Goal: Register for event/course

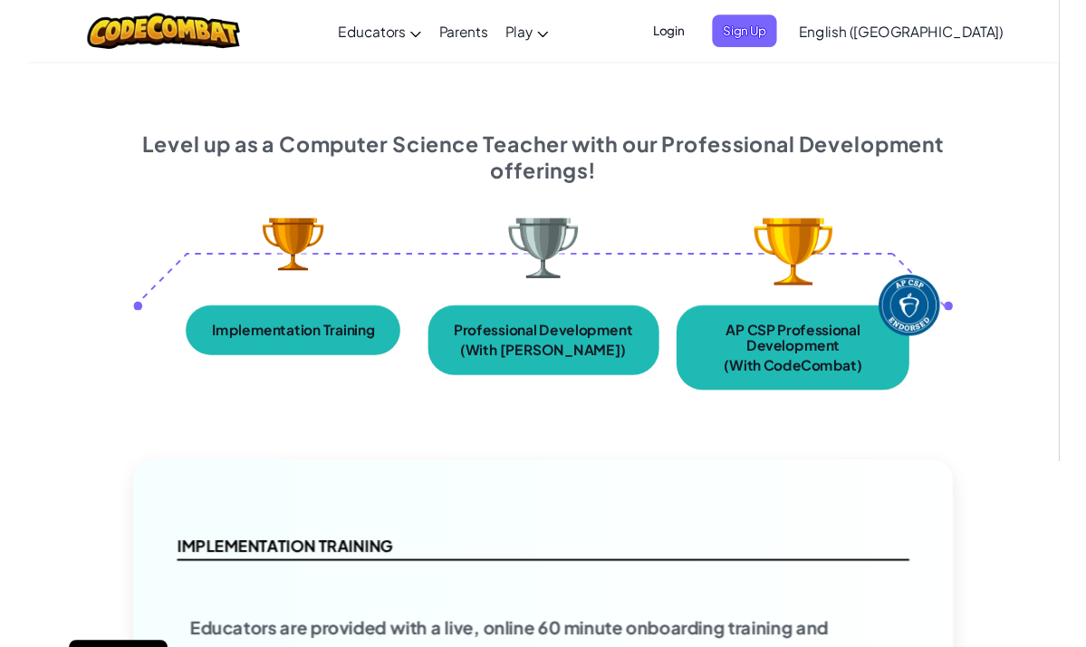
scroll to position [21, 0]
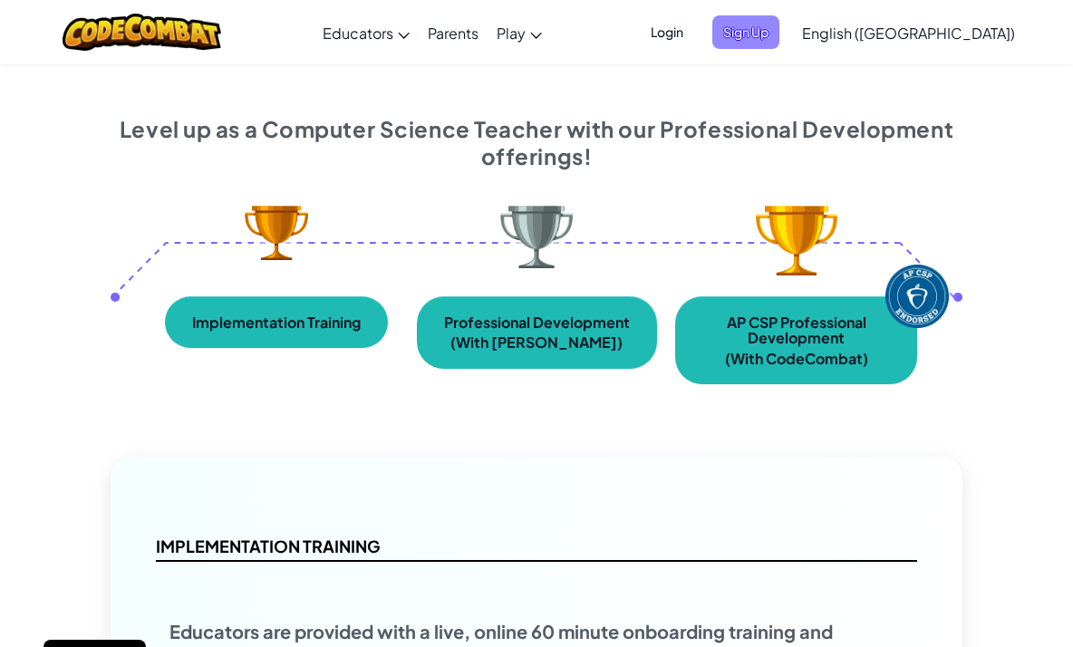
click at [779, 30] on span "Sign Up" at bounding box center [745, 32] width 67 height 34
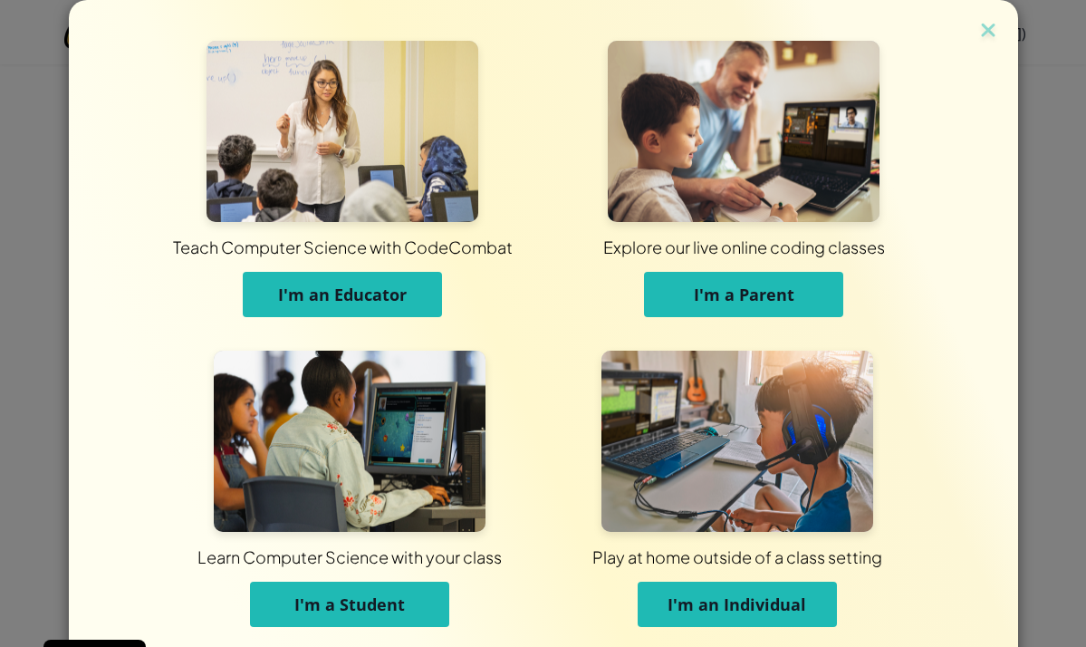
click at [691, 610] on span "I'm an Individual" at bounding box center [737, 605] width 139 height 22
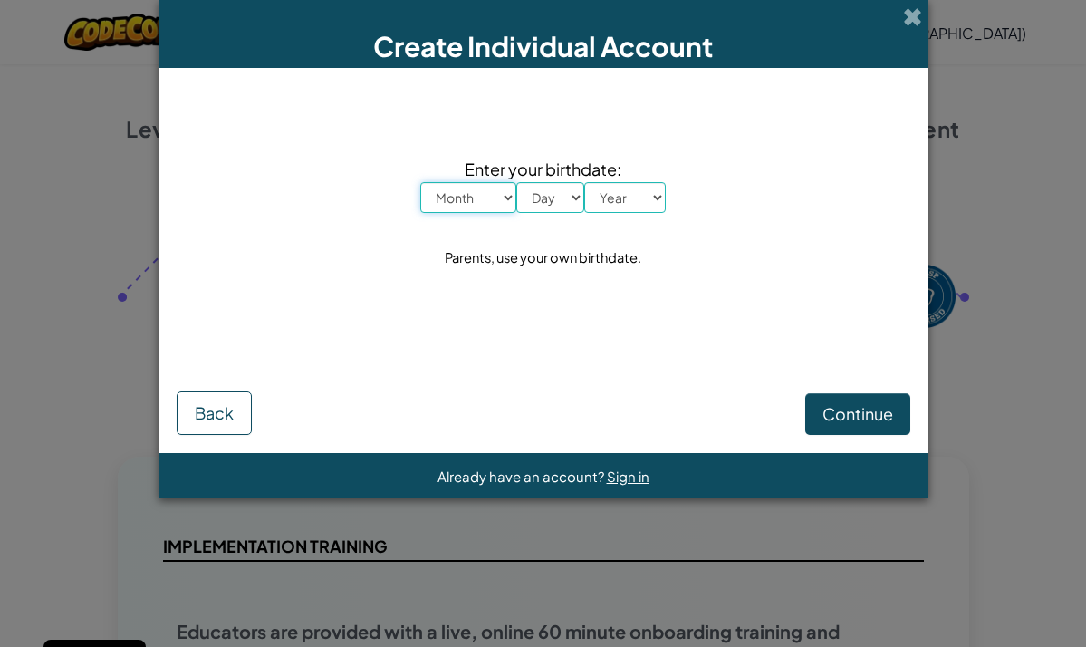
select select "8"
select select "15"
select select "2000"
click at [868, 415] on span "Continue" at bounding box center [858, 413] width 71 height 21
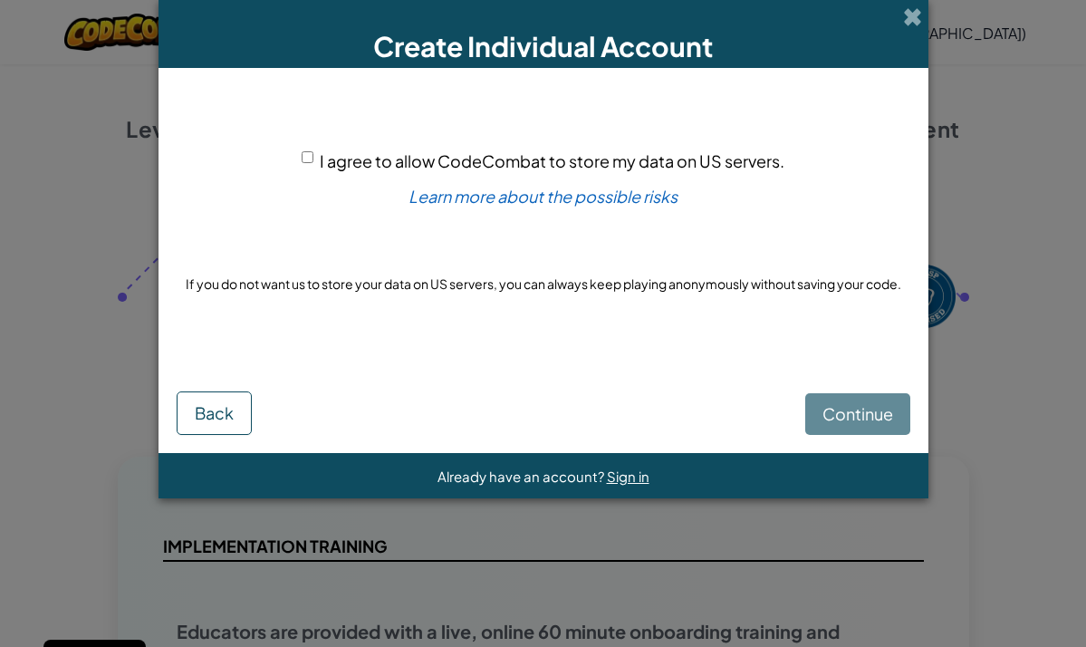
click at [495, 169] on span "I agree to allow CodeCombat to store my data on US servers." at bounding box center [552, 160] width 465 height 21
click at [314, 163] on input "I agree to allow CodeCombat to store my data on US servers." at bounding box center [308, 157] width 12 height 12
checkbox input "true"
click at [850, 412] on span "Continue" at bounding box center [858, 413] width 71 height 21
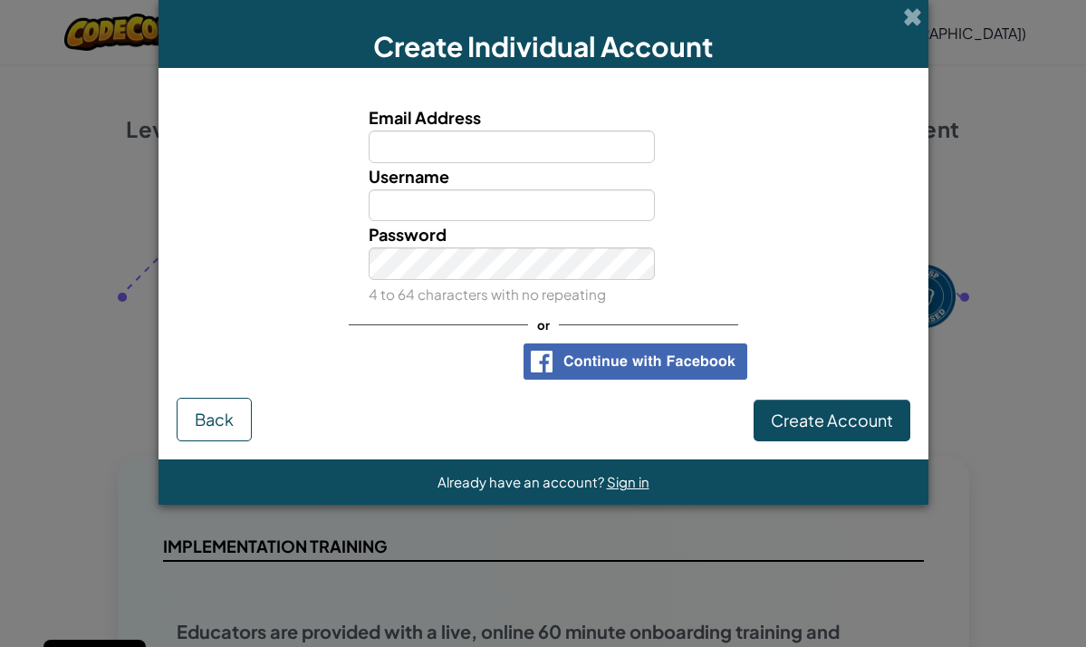
click at [225, 420] on span "Back" at bounding box center [214, 419] width 39 height 21
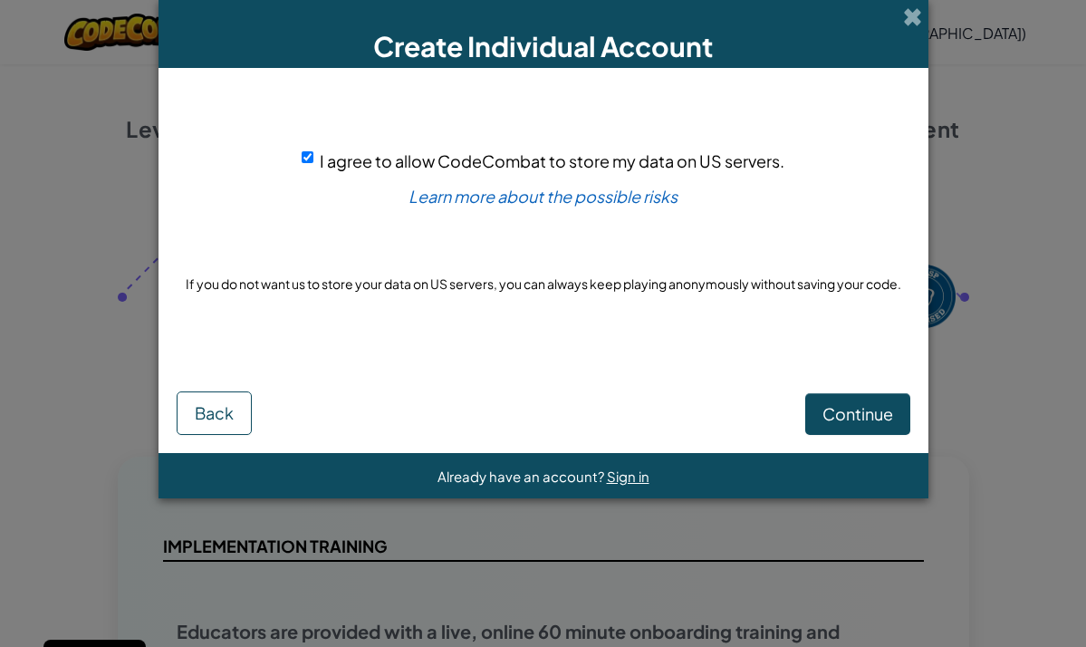
click at [403, 141] on div "I agree to allow CodeCombat to store my data on US servers. Learn more about th…" at bounding box center [544, 221] width 734 height 271
click at [393, 162] on span "I agree to allow CodeCombat to store my data on US servers." at bounding box center [552, 160] width 465 height 21
click at [314, 162] on input "I agree to allow CodeCombat to store my data on US servers." at bounding box center [308, 157] width 12 height 12
click at [842, 424] on div "Continue Back" at bounding box center [544, 396] width 734 height 78
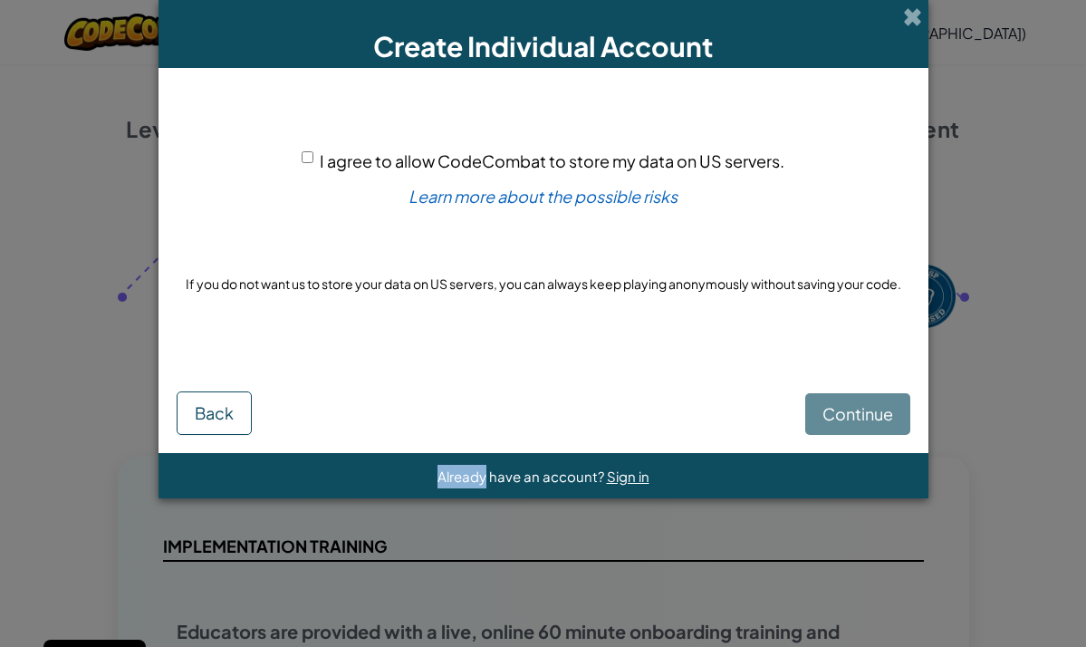
click at [842, 424] on div "Continue Back" at bounding box center [544, 396] width 734 height 78
click at [652, 166] on span "I agree to allow CodeCombat to store my data on US servers." at bounding box center [552, 160] width 465 height 21
click at [314, 163] on input "I agree to allow CodeCombat to store my data on US servers." at bounding box center [308, 157] width 12 height 12
checkbox input "true"
click at [863, 409] on span "Continue" at bounding box center [858, 413] width 71 height 21
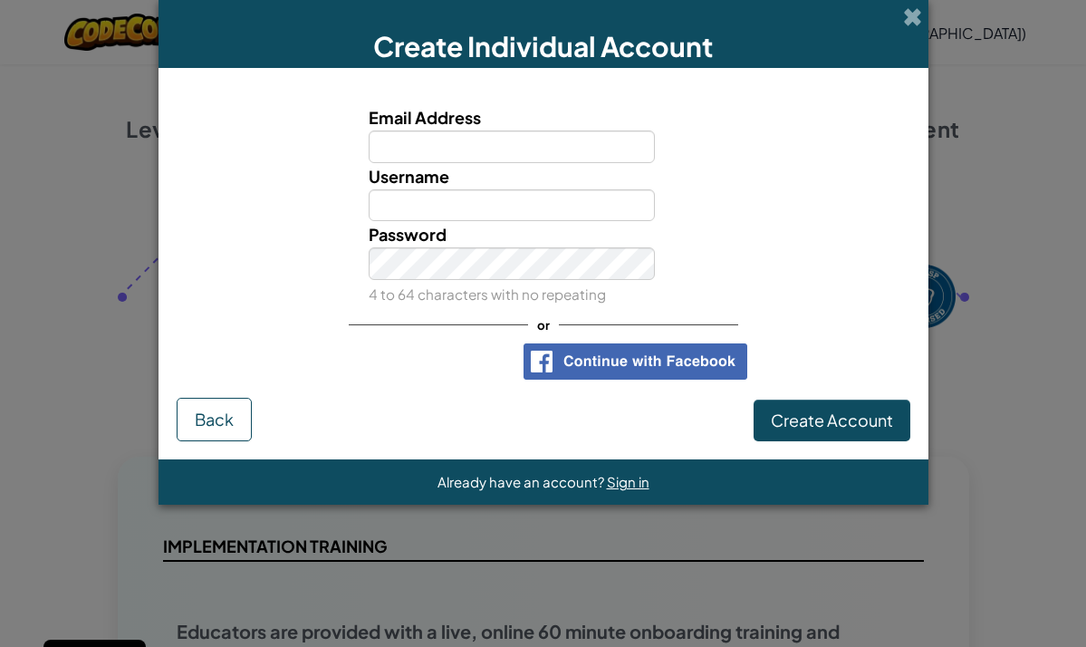
click at [410, 361] on div "Sign in with Google. Opens in new tab" at bounding box center [422, 362] width 167 height 40
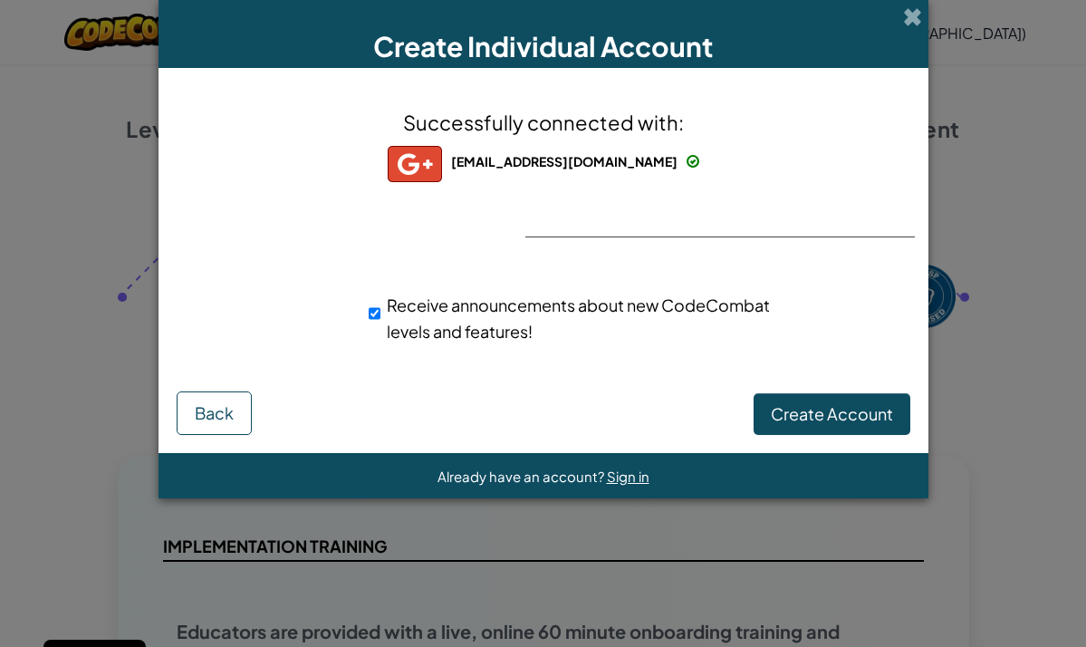
click at [675, 308] on span "Receive announcements about new CodeCombat levels and features!" at bounding box center [578, 317] width 383 height 47
click at [381, 308] on input "Receive announcements about new CodeCombat levels and features!" at bounding box center [375, 313] width 12 height 36
checkbox input "false"
click at [815, 418] on span "Create Account" at bounding box center [832, 413] width 122 height 21
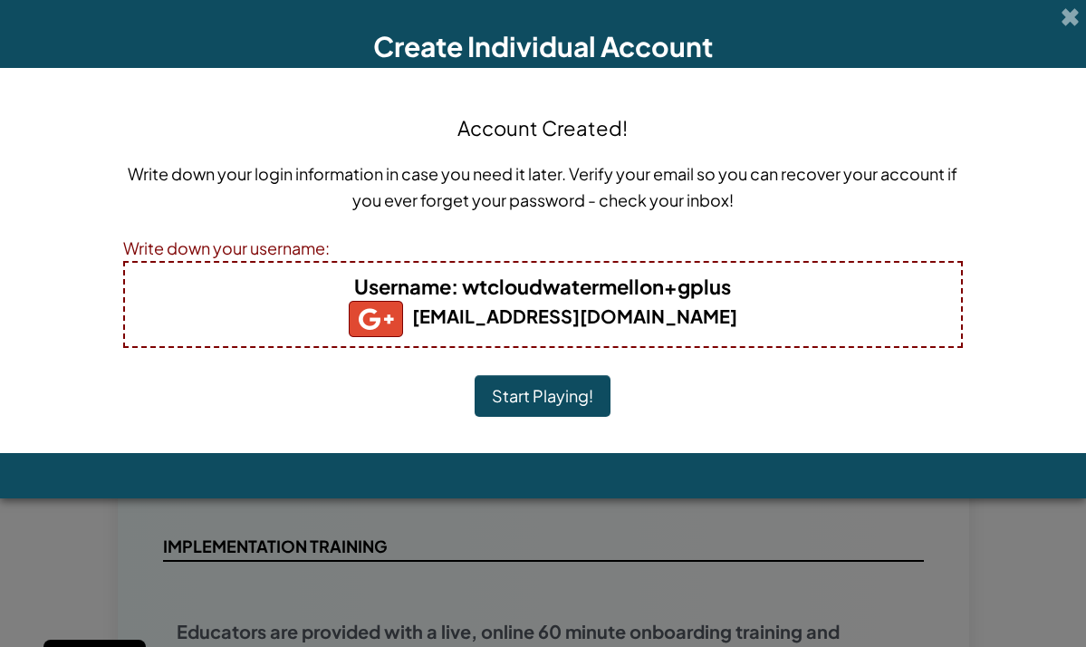
click at [563, 398] on button "Start Playing!" at bounding box center [543, 396] width 136 height 42
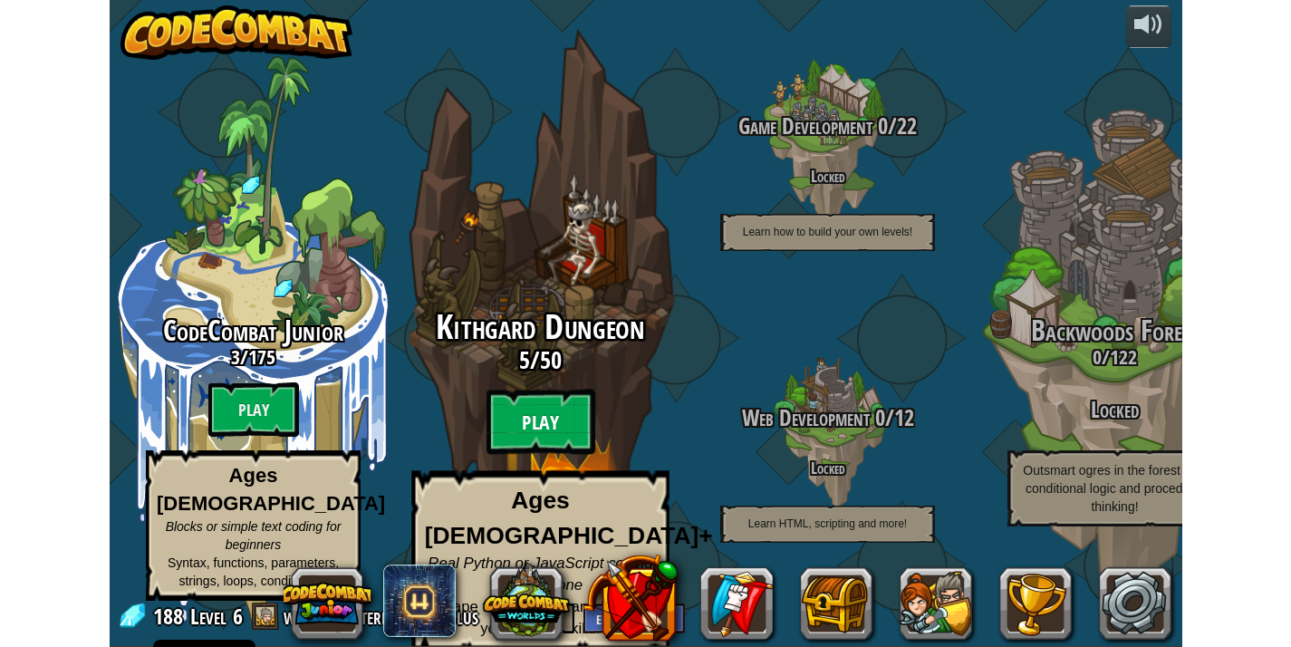
scroll to position [1, 0]
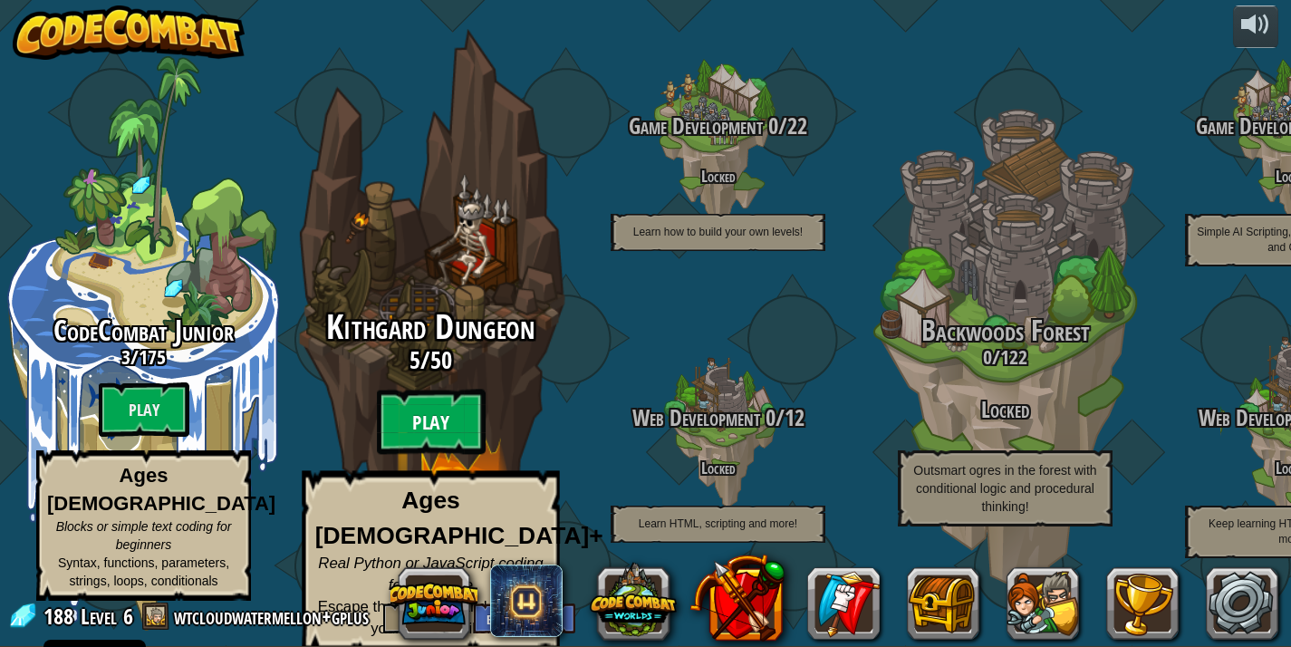
click at [428, 422] on btn "Play" at bounding box center [431, 422] width 109 height 65
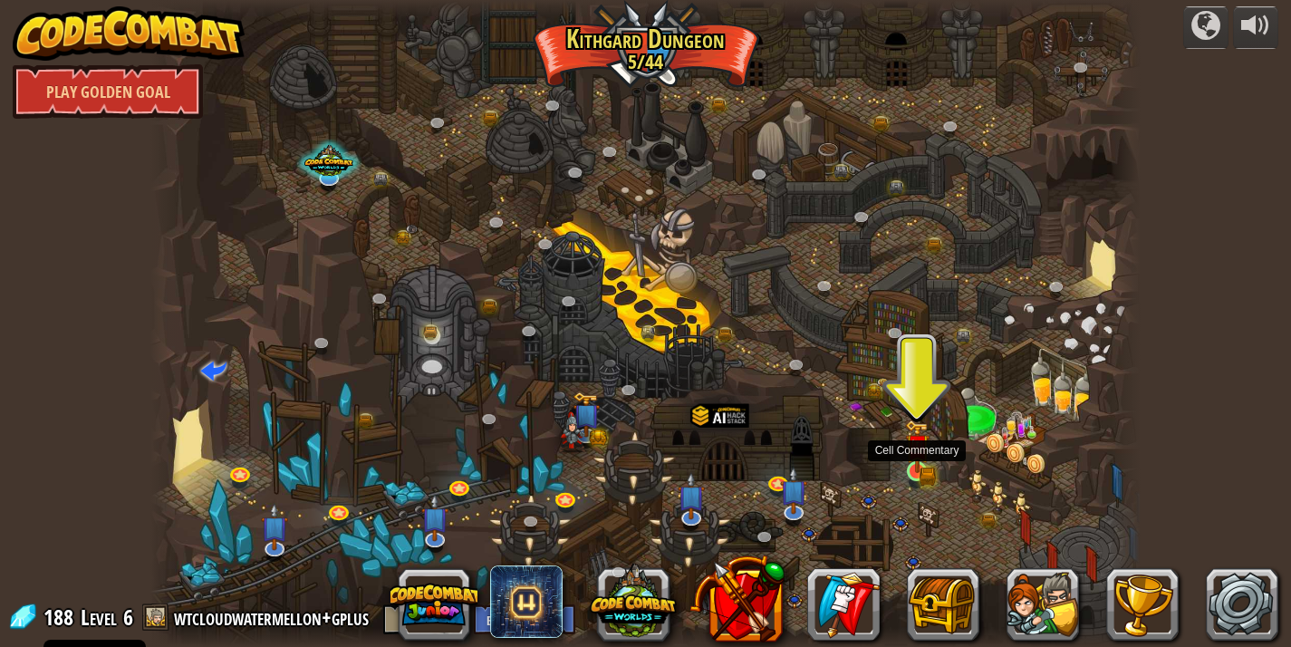
click at [919, 467] on img at bounding box center [917, 446] width 24 height 53
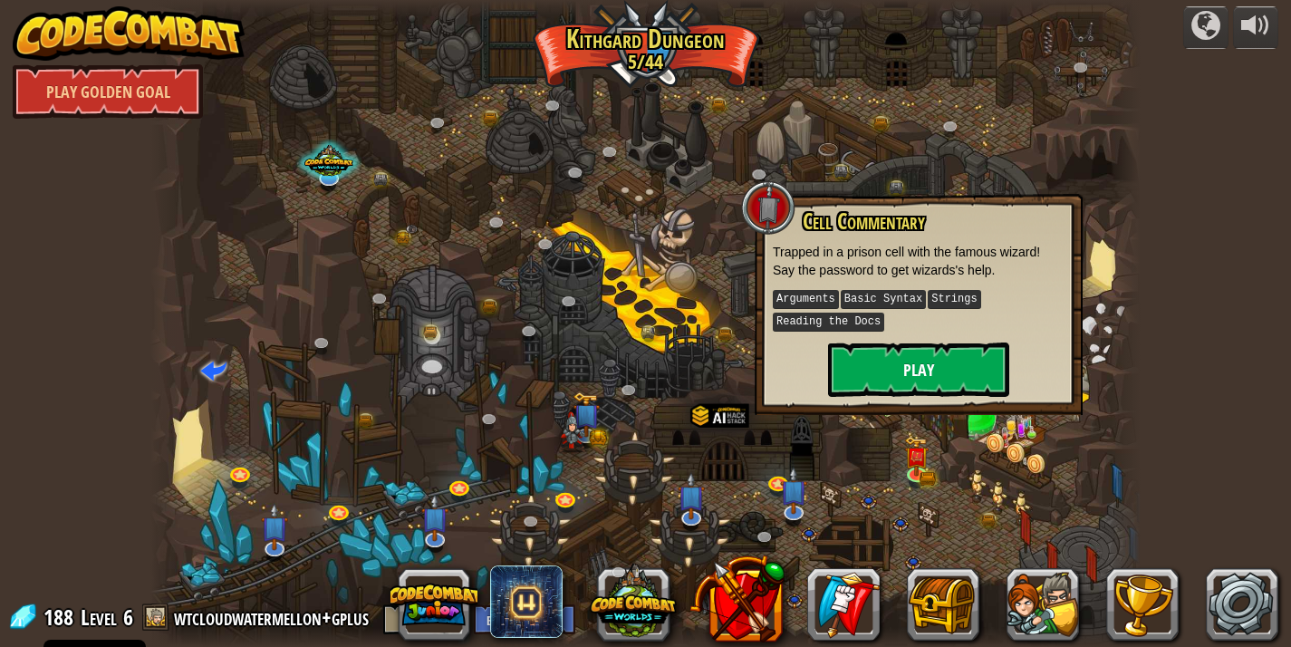
click at [922, 360] on button "Play" at bounding box center [918, 370] width 181 height 54
